Goal: Task Accomplishment & Management: Use online tool/utility

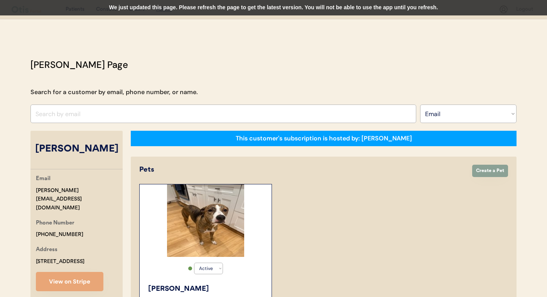
select select ""Email""
select select "true"
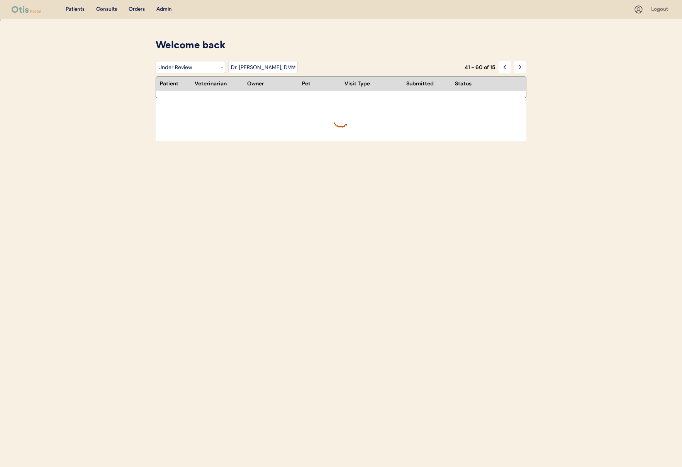
select select ""under_review""
select select ""dr__kit_warren__dvm""
click at [242, 68] on select "Filter by Veterinarian [PERSON_NAME], DVM [PERSON_NAME], DVM Dr. [PERSON_NAME],…" at bounding box center [262, 67] width 69 height 12
click at [507, 66] on icon at bounding box center [505, 67] width 6 height 6
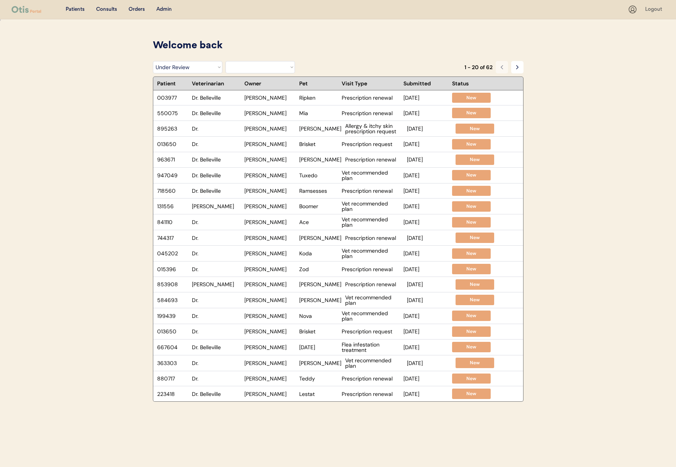
select select ""under_review""
select select ""BLANK_1427118194589""
click at [256, 73] on div "Filter by Status Pending Photos Under Review Pending Video Call Video Call Sche…" at bounding box center [338, 68] width 371 height 15
click at [257, 69] on select "Filter by Veterinarian [PERSON_NAME], DVM [PERSON_NAME], DVM Dr. [PERSON_NAME],…" at bounding box center [259, 67] width 69 height 12
click at [225, 61] on select "Filter by Veterinarian [PERSON_NAME], DVM [PERSON_NAME], DVM Dr. [PERSON_NAME],…" at bounding box center [259, 67] width 69 height 12
